Goal: Information Seeking & Learning: Find specific fact

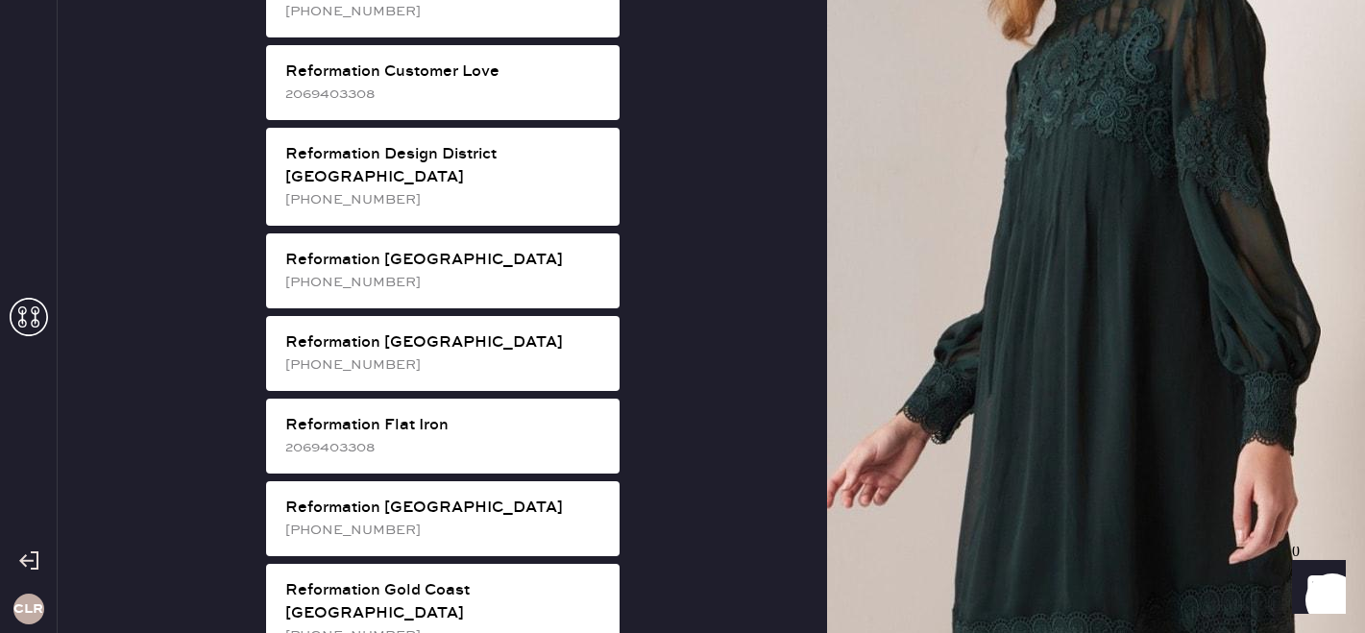
scroll to position [998, 0]
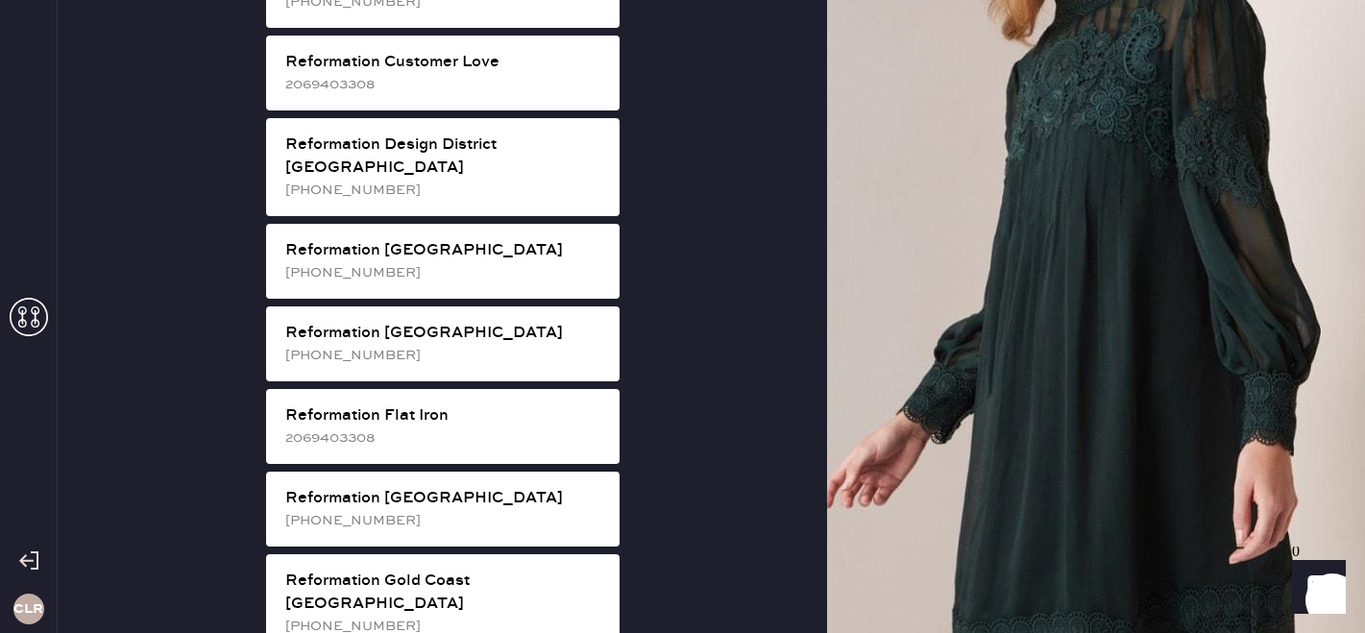
click at [583, 345] on div "[PHONE_NUMBER]" at bounding box center [444, 355] width 319 height 21
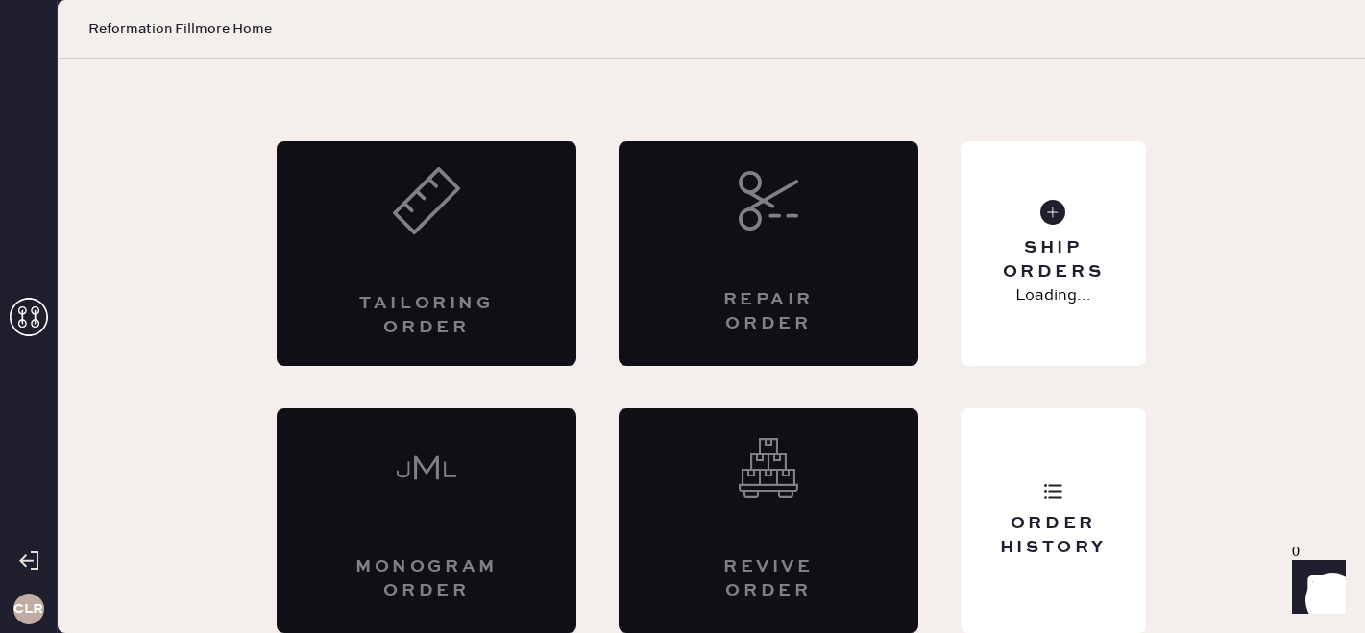
scroll to position [63, 0]
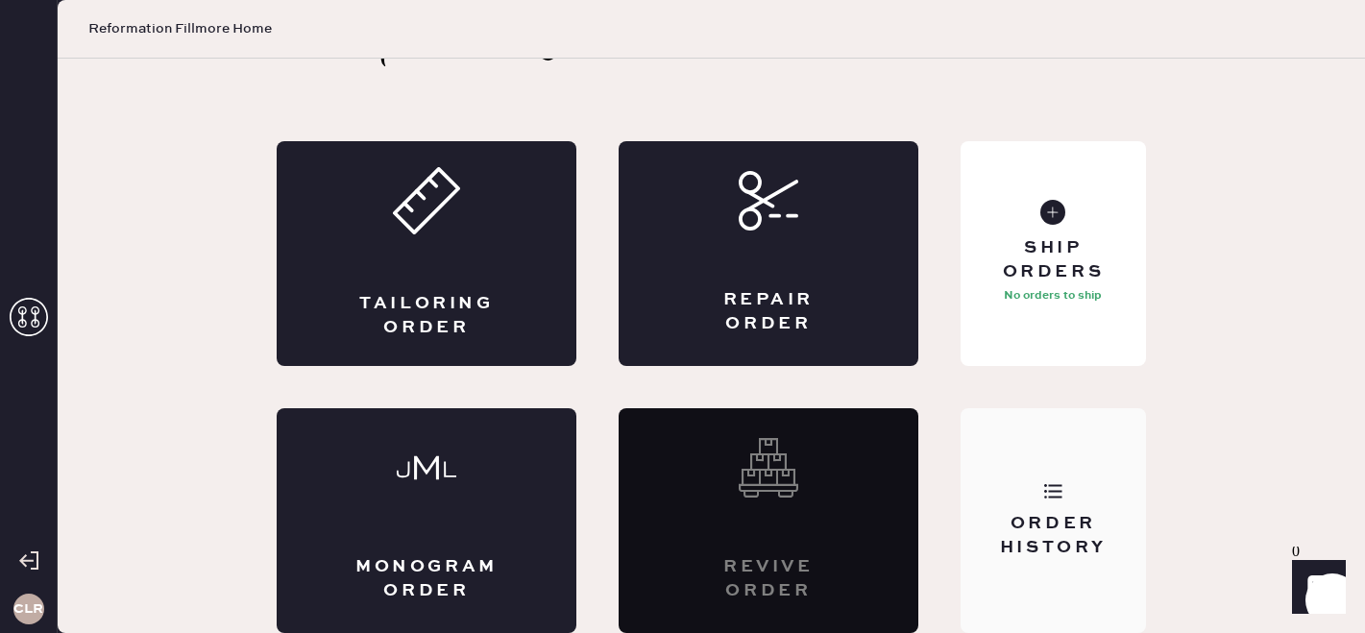
click at [1066, 464] on div "Order History" at bounding box center [1053, 520] width 185 height 225
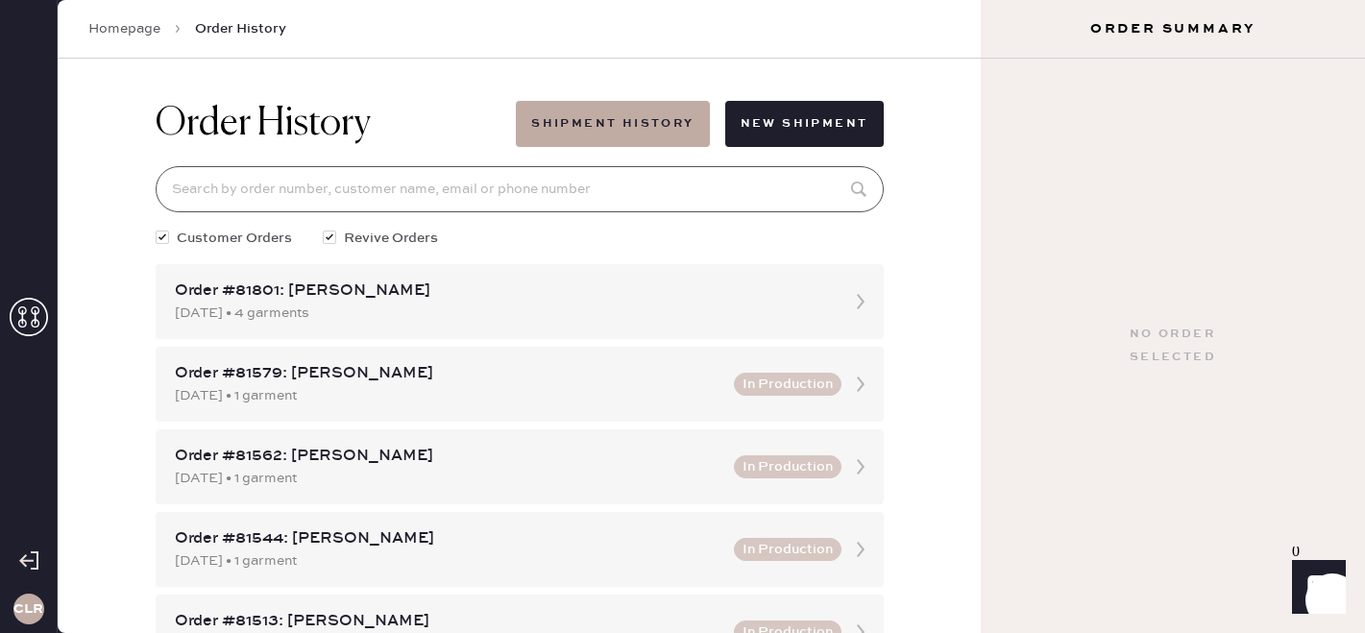
click at [469, 195] on input at bounding box center [520, 189] width 728 height 46
paste input "81023"
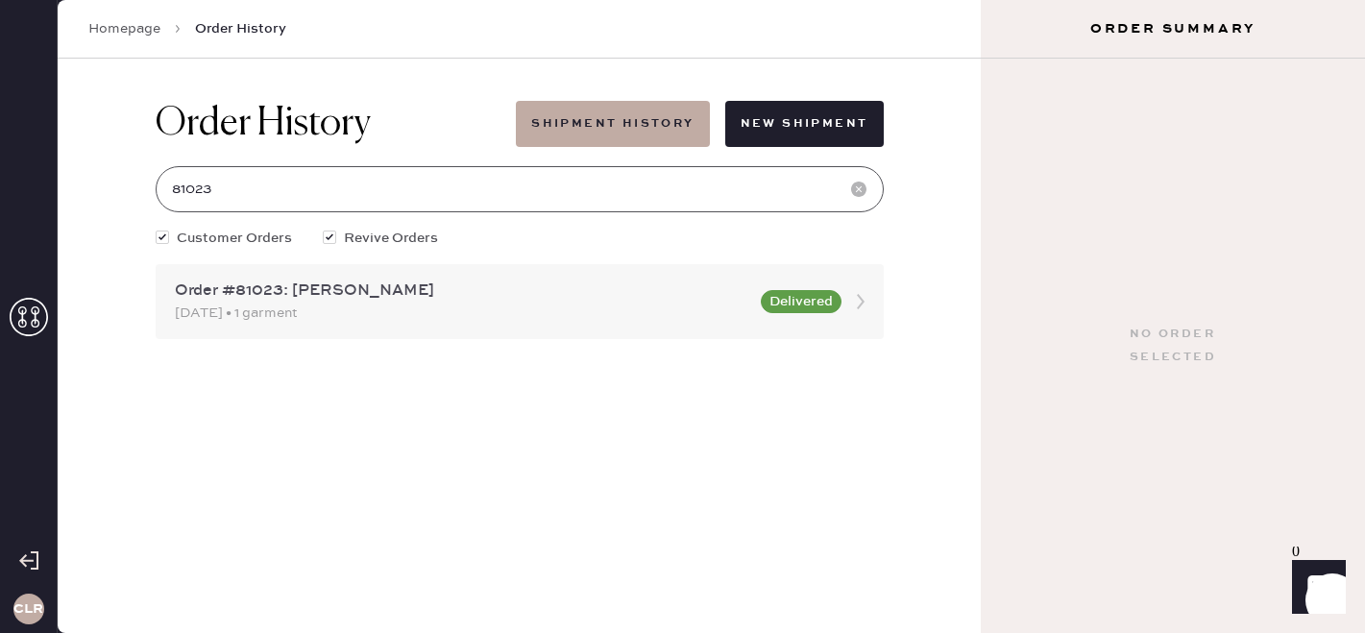
type input "81023"
click at [455, 301] on div "Order #81023: [PERSON_NAME]" at bounding box center [462, 291] width 574 height 23
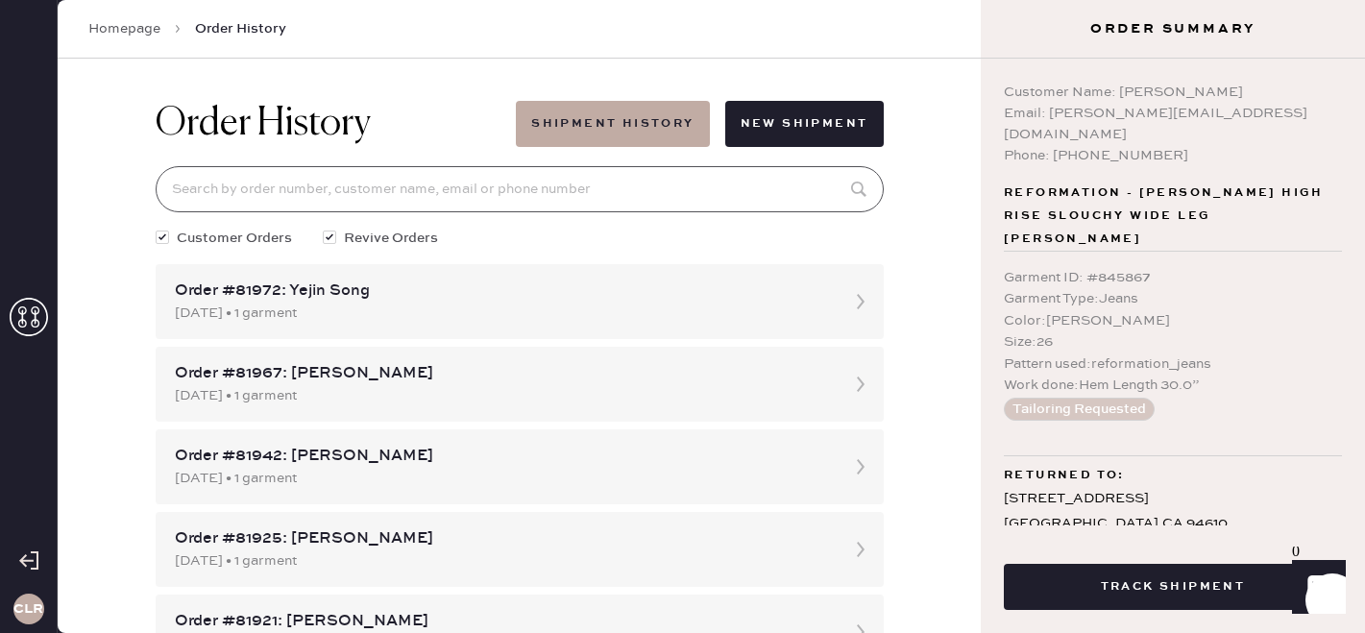
click at [448, 191] on input at bounding box center [520, 189] width 728 height 46
paste input "81023"
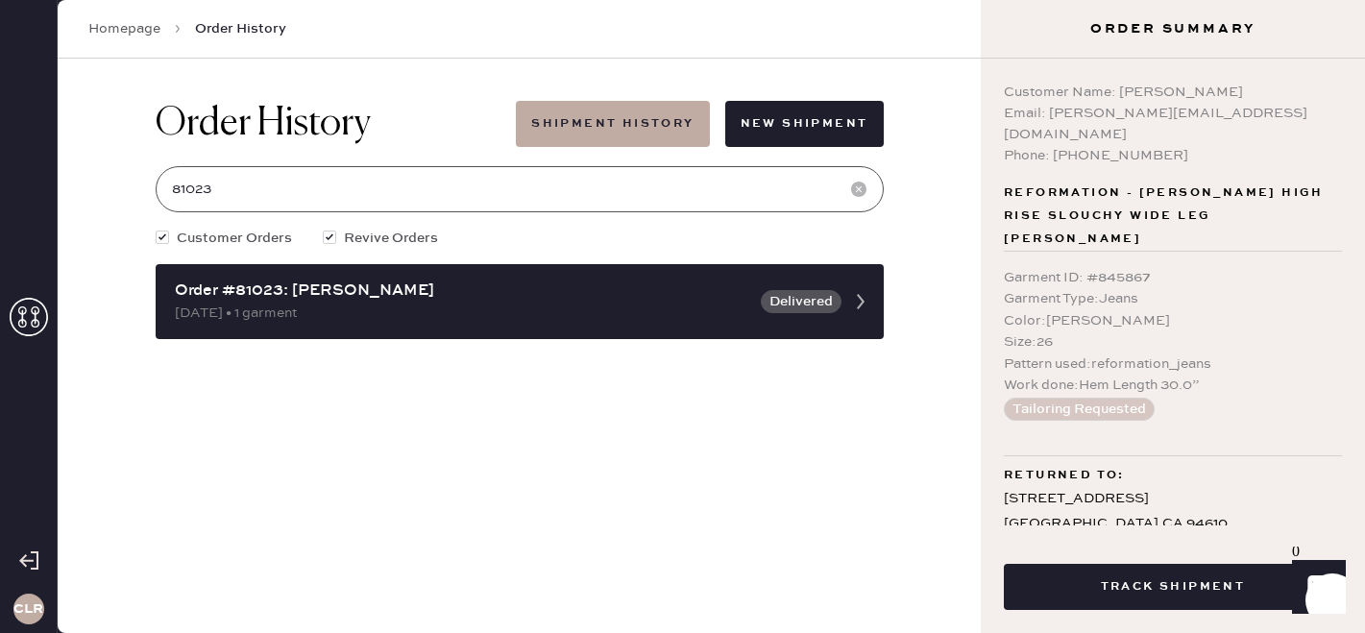
type input "81023"
drag, startPoint x: 1118, startPoint y: 86, endPoint x: 1353, endPoint y: 85, distance: 235.3
click at [1353, 85] on div "Customer Name: [PERSON_NAME] Email: [PERSON_NAME][EMAIL_ADDRESS][DOMAIN_NAME] P…" at bounding box center [1173, 292] width 384 height 467
copy div "[PERSON_NAME]"
drag, startPoint x: 1046, startPoint y: 111, endPoint x: 1373, endPoint y: 109, distance: 326.6
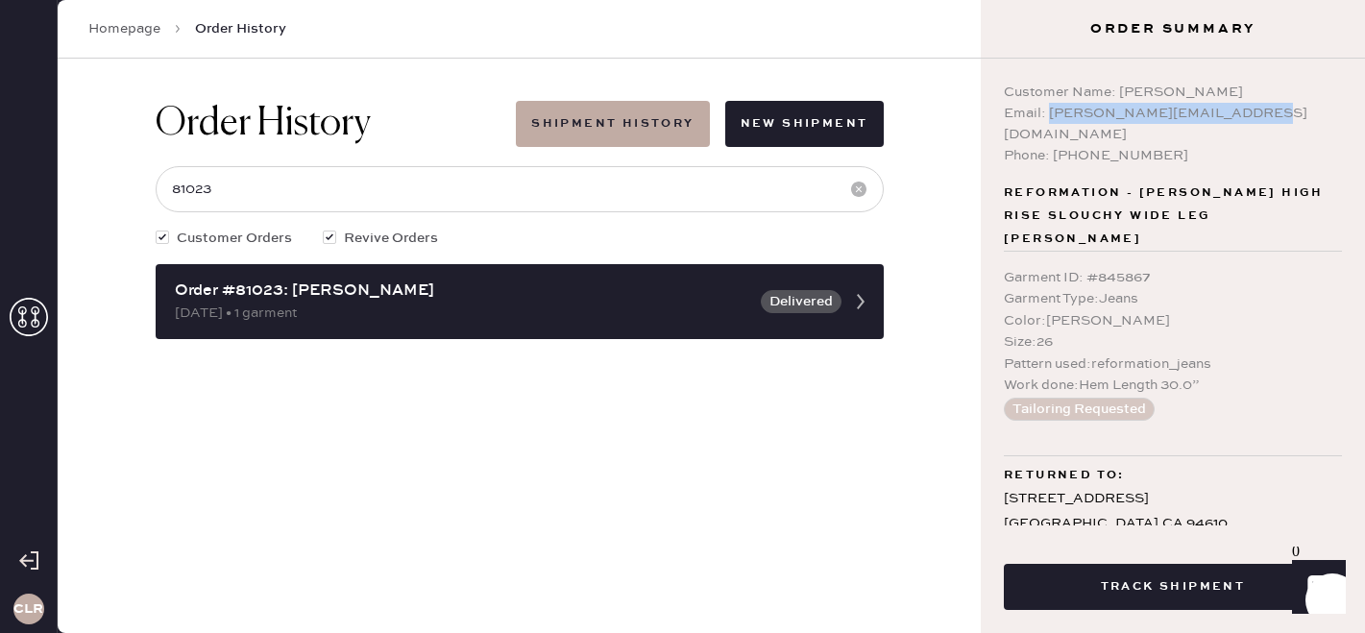
click at [1364, 109] on html "Layer 1 Layer 1 CLR Homepage Order History Order History Shipment History New S…" at bounding box center [682, 316] width 1365 height 633
copy div "[EMAIL_ADDRESS][DOMAIN_NAME]"
click at [20, 328] on icon at bounding box center [29, 317] width 38 height 38
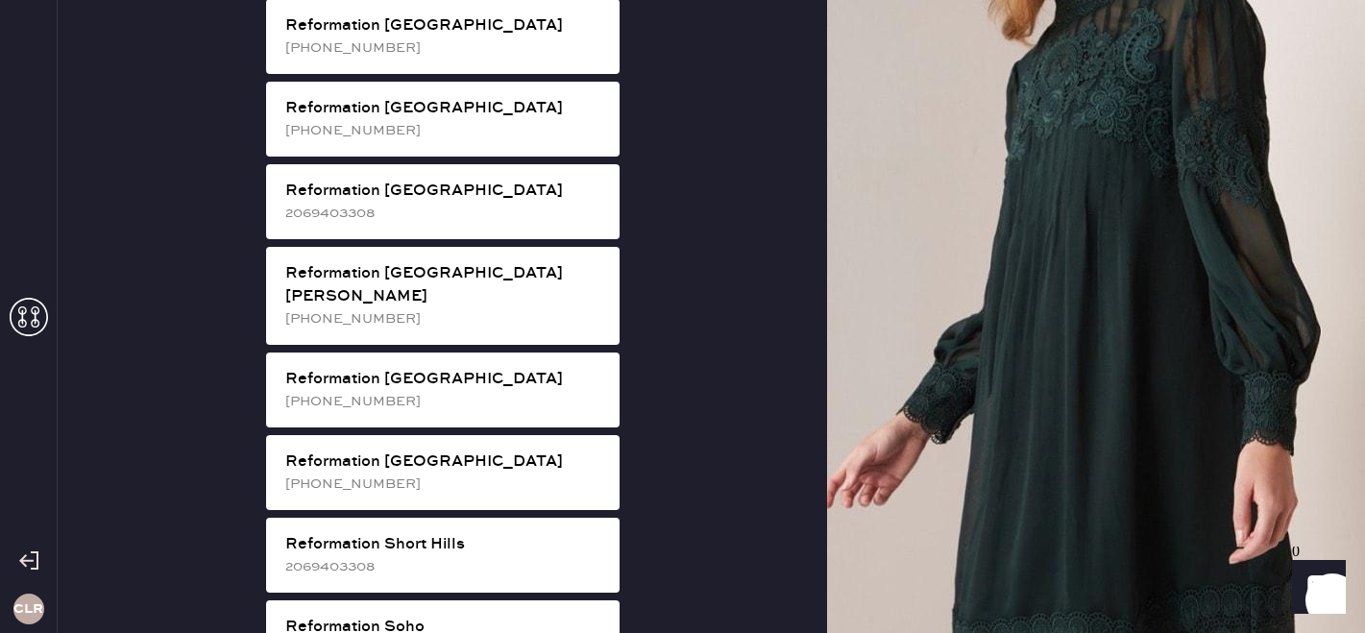
scroll to position [2996, 0]
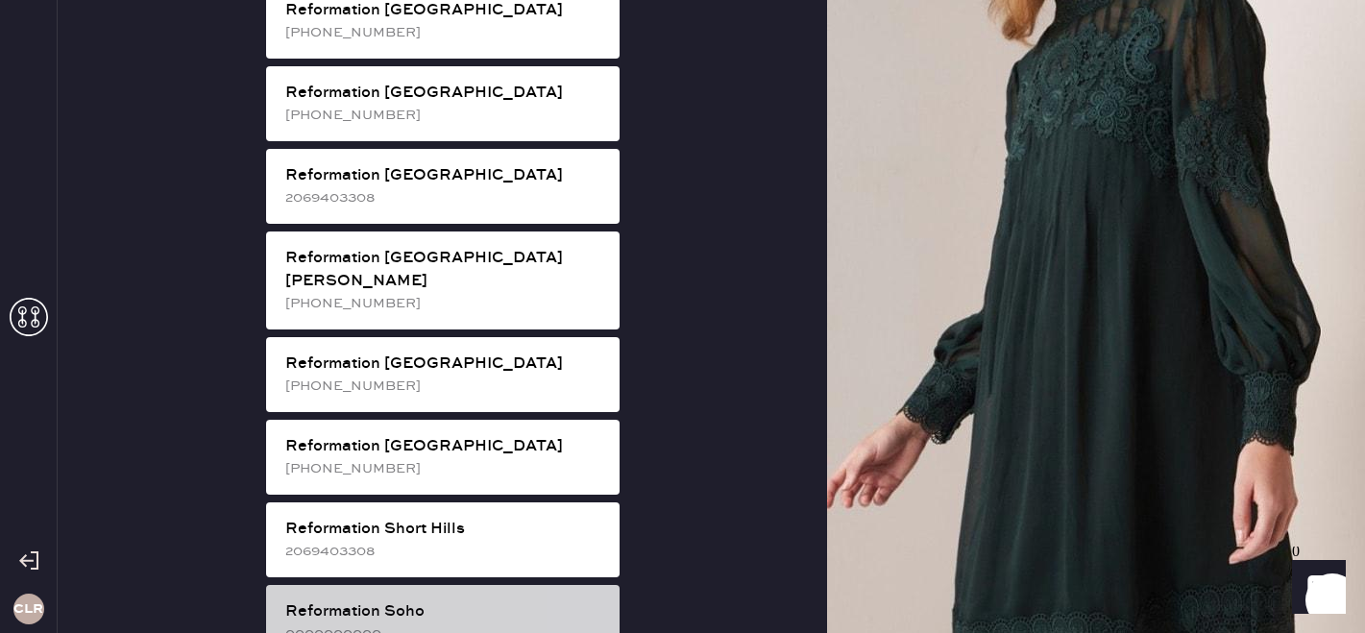
click at [411, 600] on div "Reformation Soho" at bounding box center [444, 611] width 319 height 23
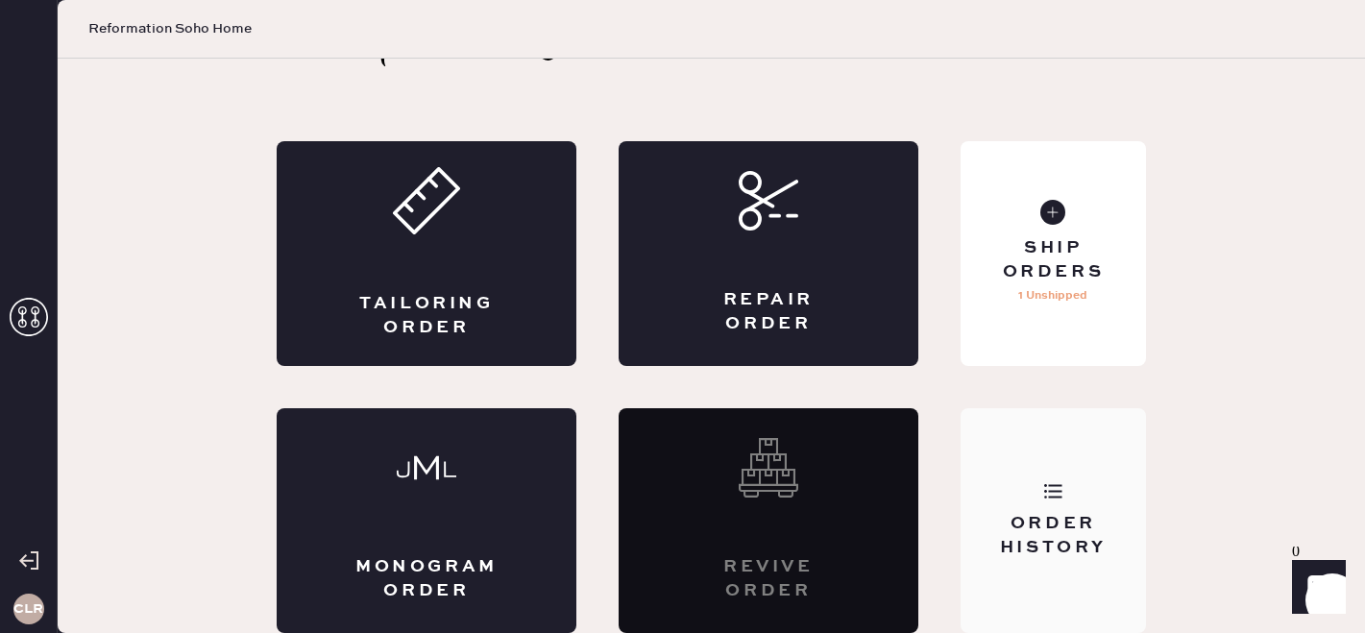
click at [1104, 510] on div "Order History" at bounding box center [1053, 520] width 185 height 225
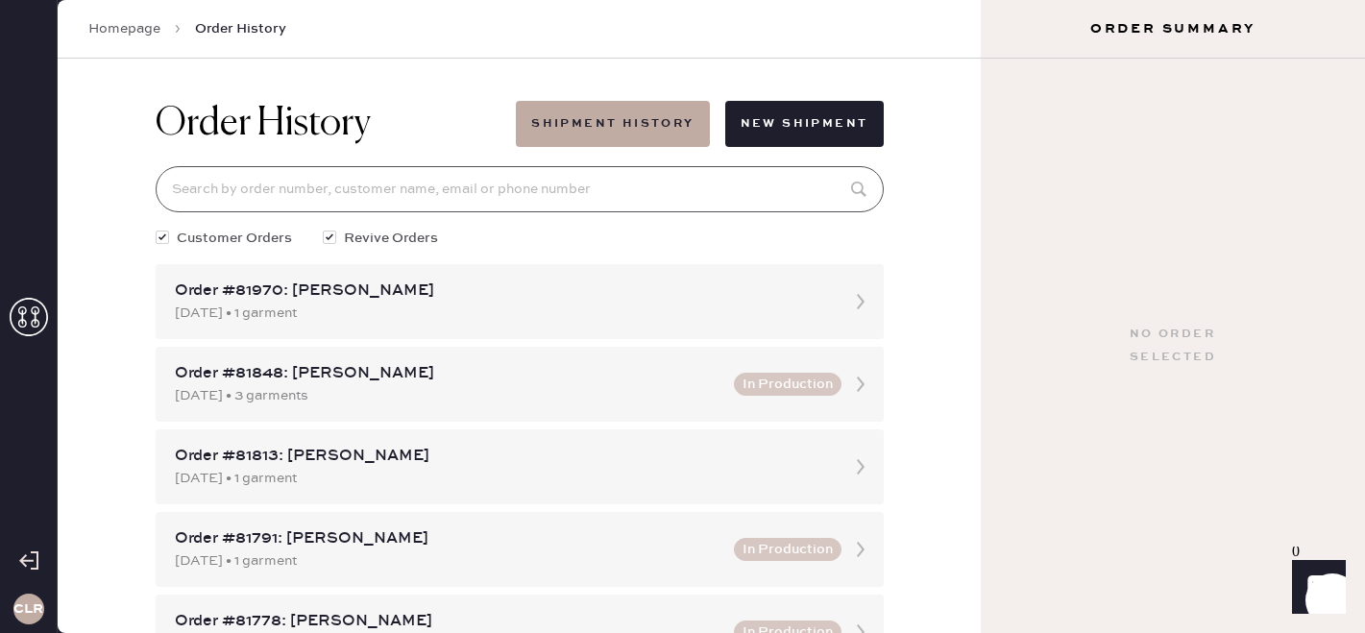
click at [463, 194] on input at bounding box center [520, 189] width 728 height 46
paste input "[EMAIL_ADDRESS][DOMAIN_NAME]"
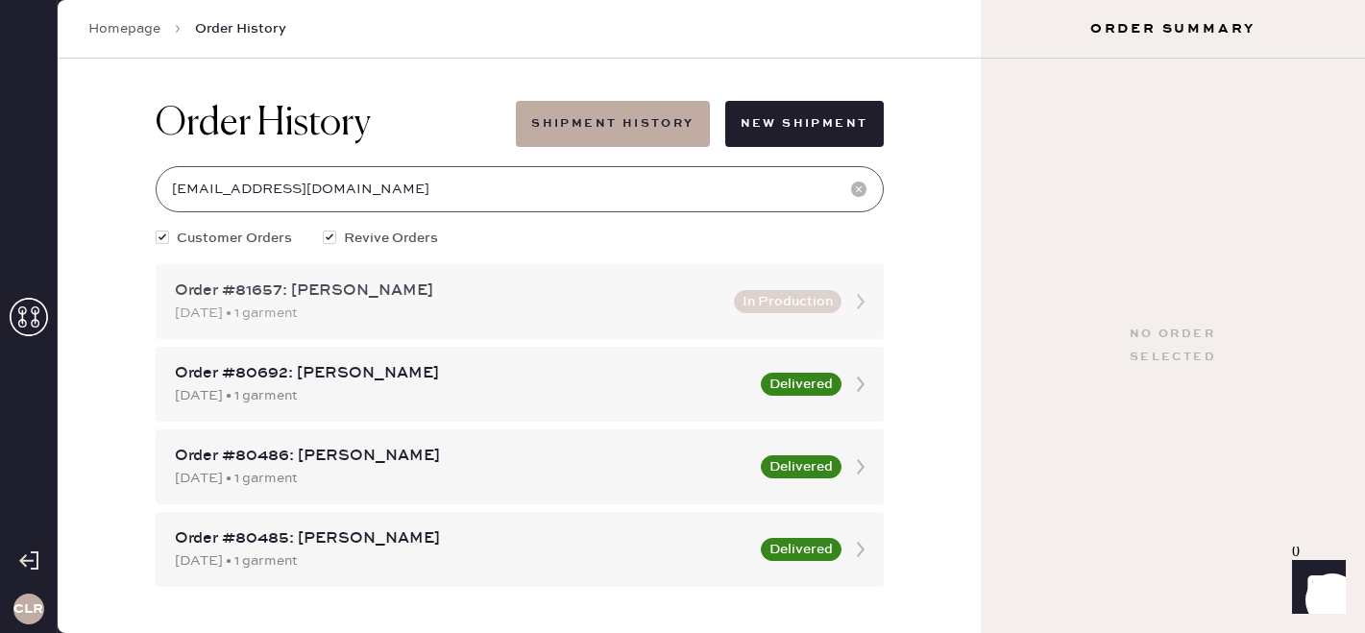
type input "[EMAIL_ADDRESS][DOMAIN_NAME]"
click at [272, 300] on div "Order #81657: [PERSON_NAME]" at bounding box center [448, 291] width 547 height 23
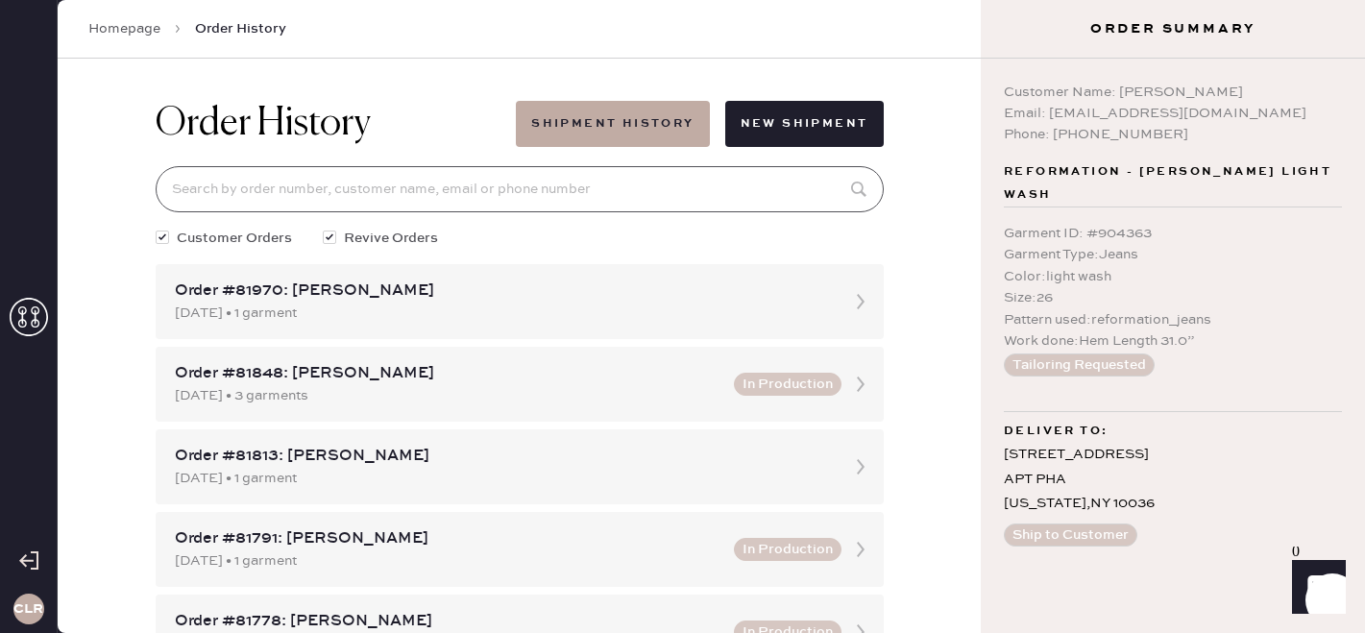
click at [263, 191] on input at bounding box center [520, 189] width 728 height 46
paste input "[EMAIL_ADDRESS][DOMAIN_NAME]"
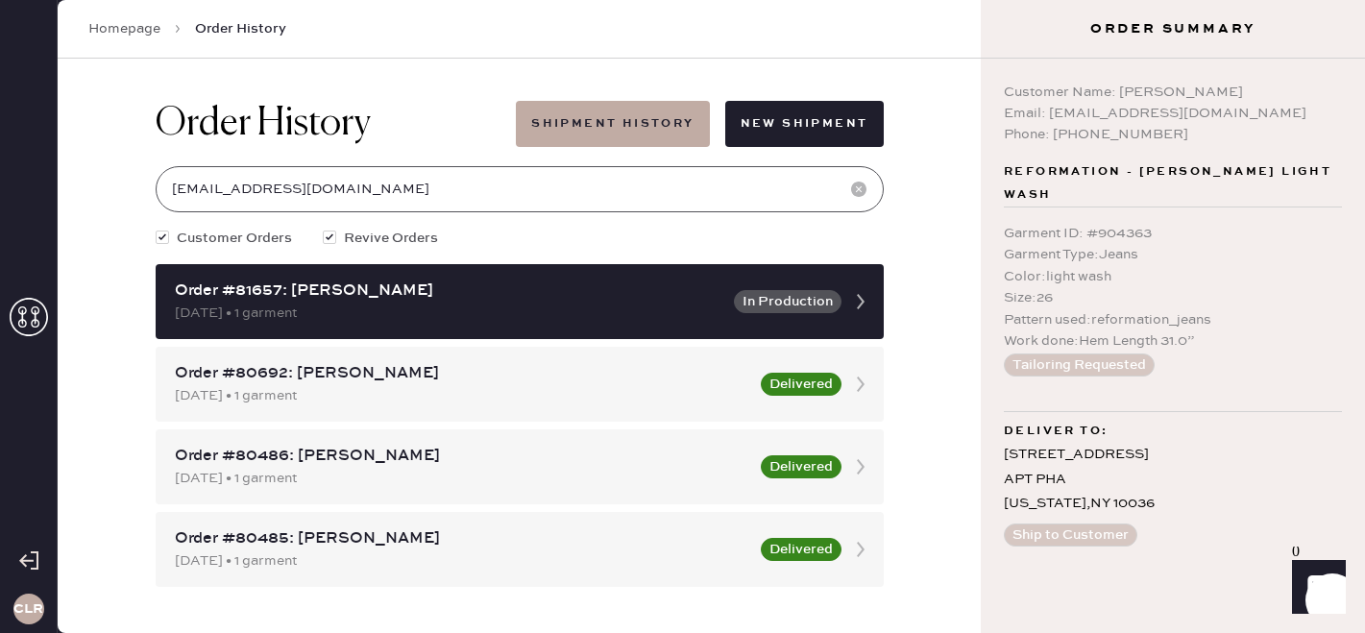
type input "[EMAIL_ADDRESS][DOMAIN_NAME]"
